Goal: Task Accomplishment & Management: Manage account settings

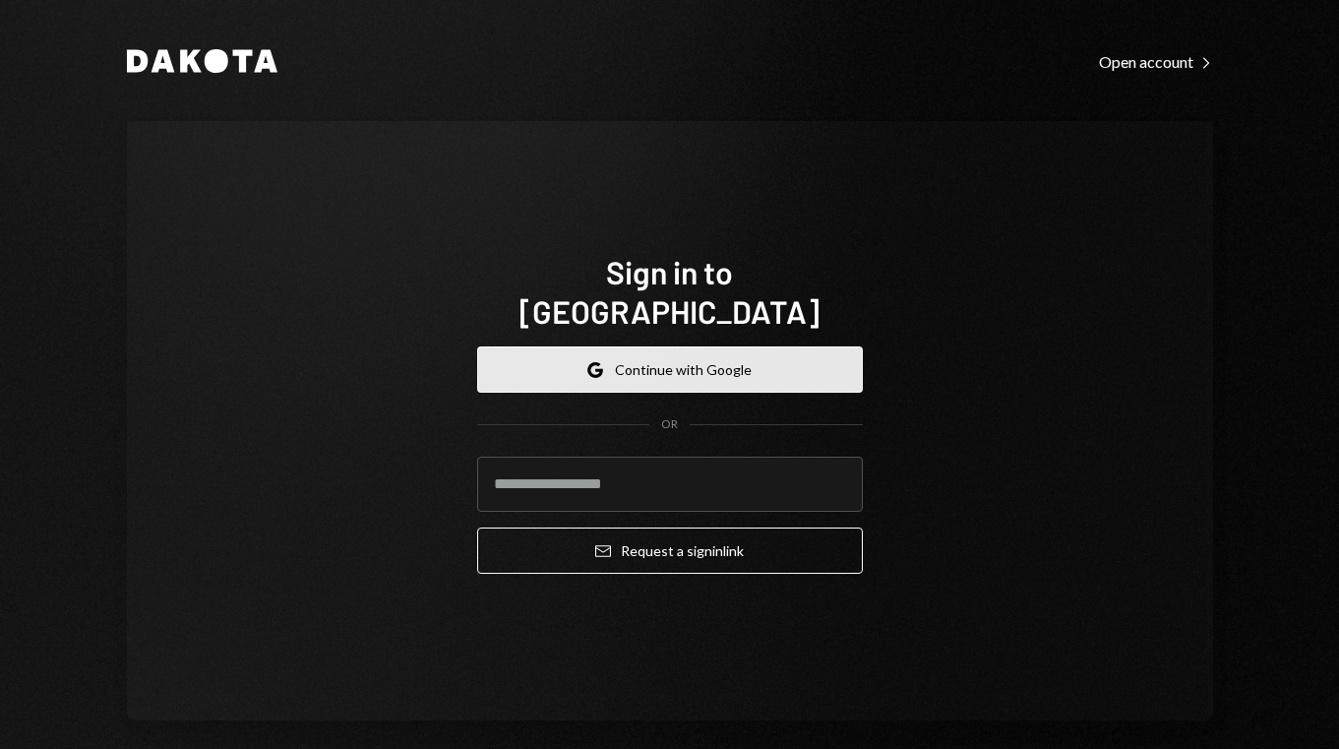
click at [669, 346] on button "Google Continue with Google" at bounding box center [670, 369] width 386 height 46
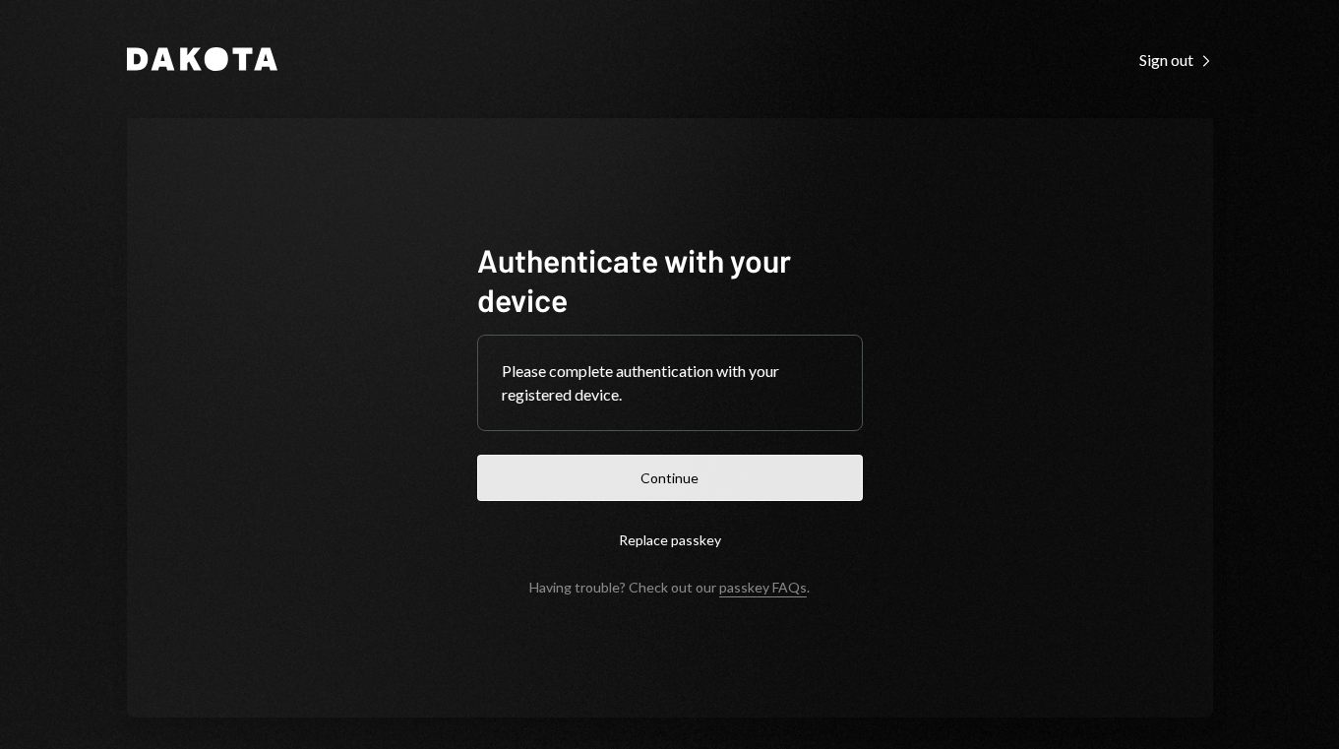
click at [709, 473] on button "Continue" at bounding box center [670, 477] width 386 height 46
